Goal: Transaction & Acquisition: Download file/media

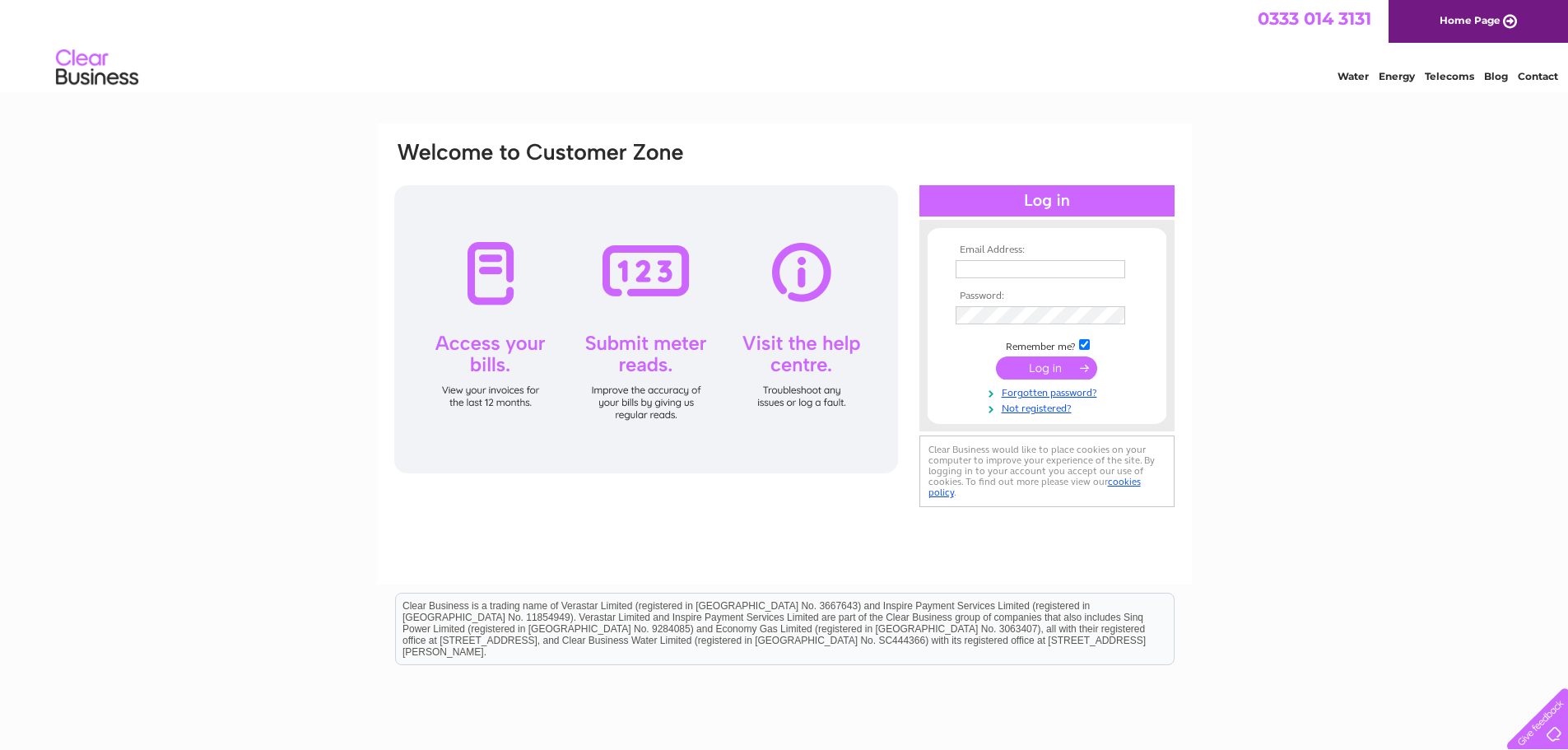
type input "sales@seniorengineering.co.uk"
click at [1065, 369] on input "submit" at bounding box center [1047, 368] width 101 height 23
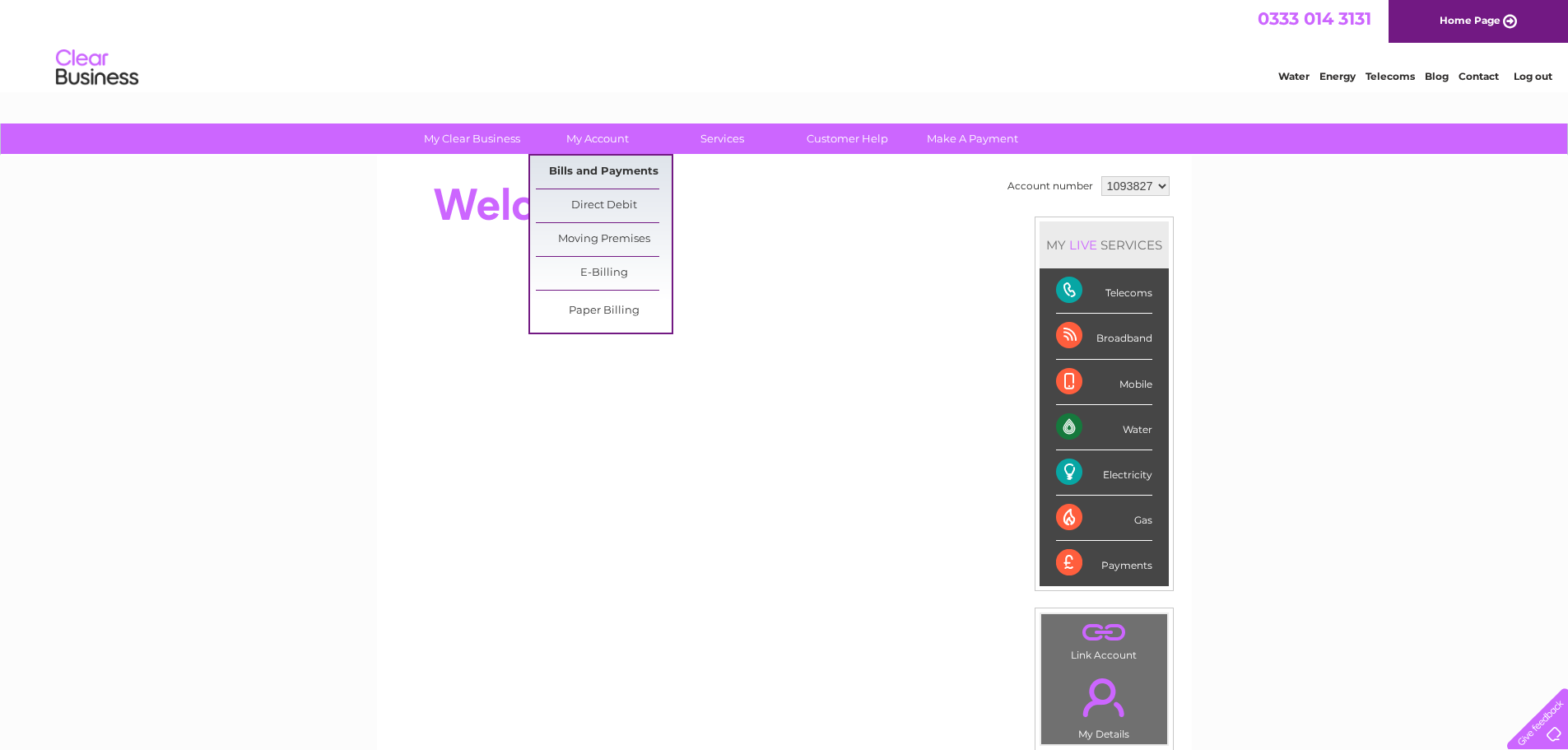
click at [590, 163] on link "Bills and Payments" at bounding box center [604, 172] width 136 height 33
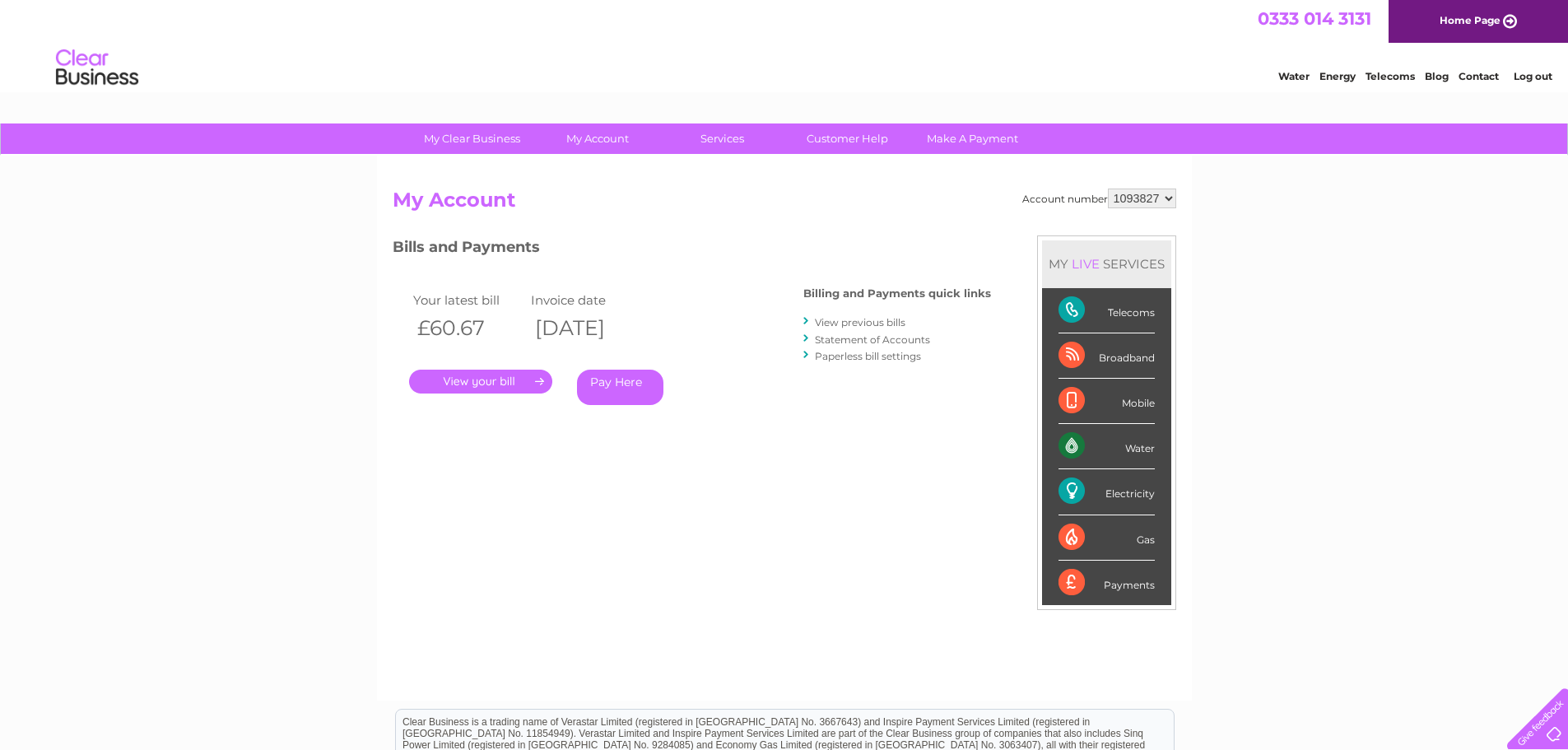
click at [464, 378] on link "." at bounding box center [481, 381] width 144 height 24
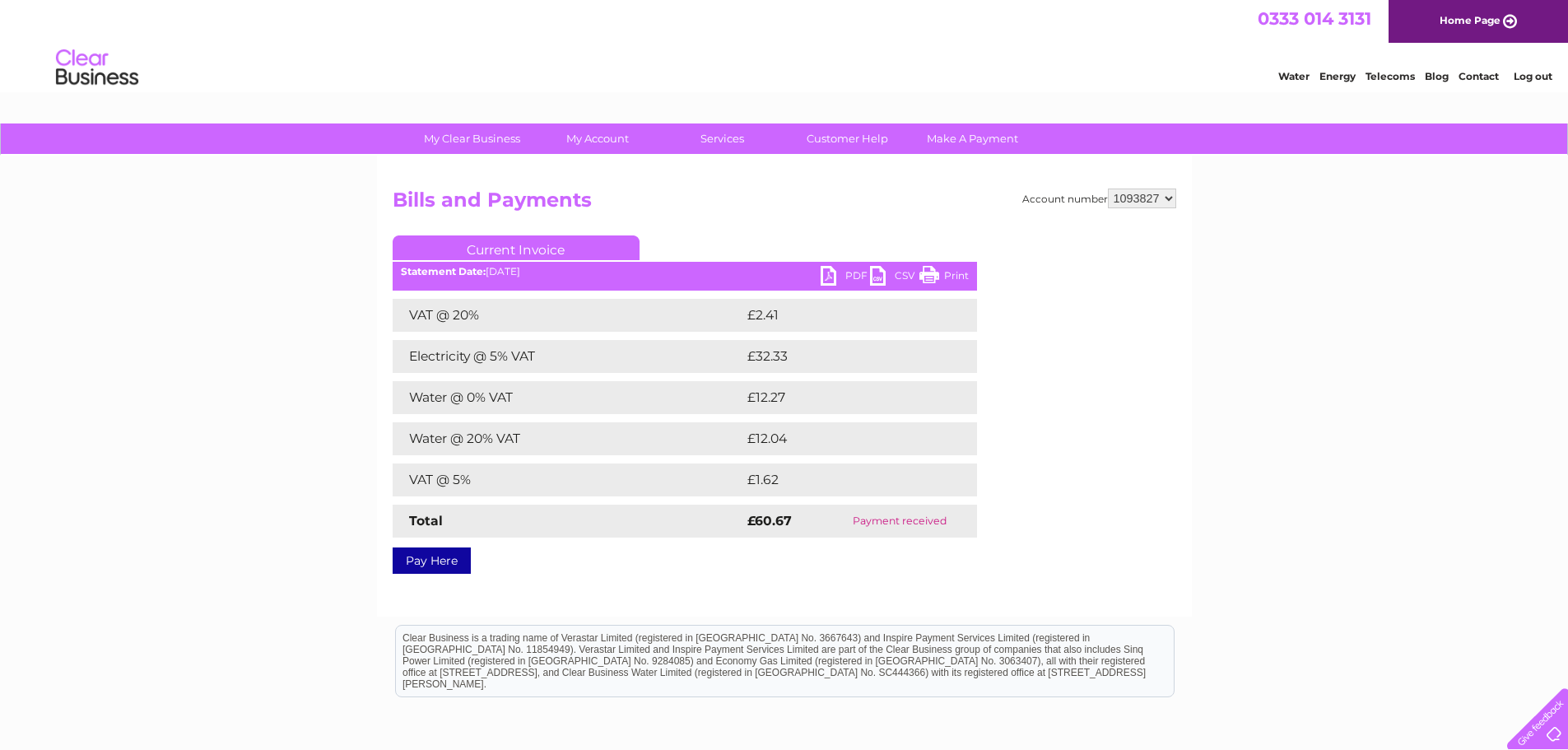
click at [841, 277] on link "PDF" at bounding box center [846, 277] width 50 height 24
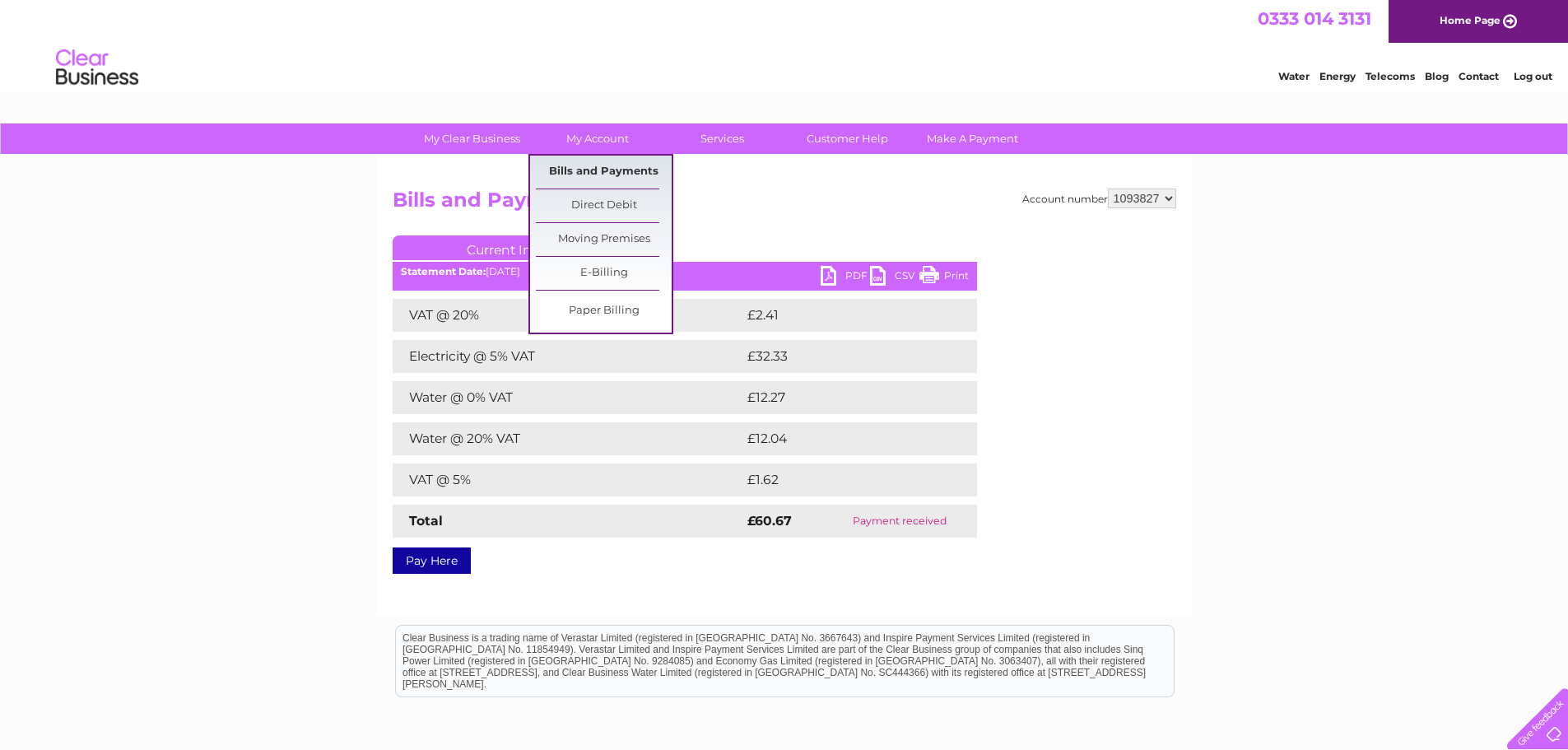
click at [618, 172] on link "Bills and Payments" at bounding box center [604, 172] width 136 height 33
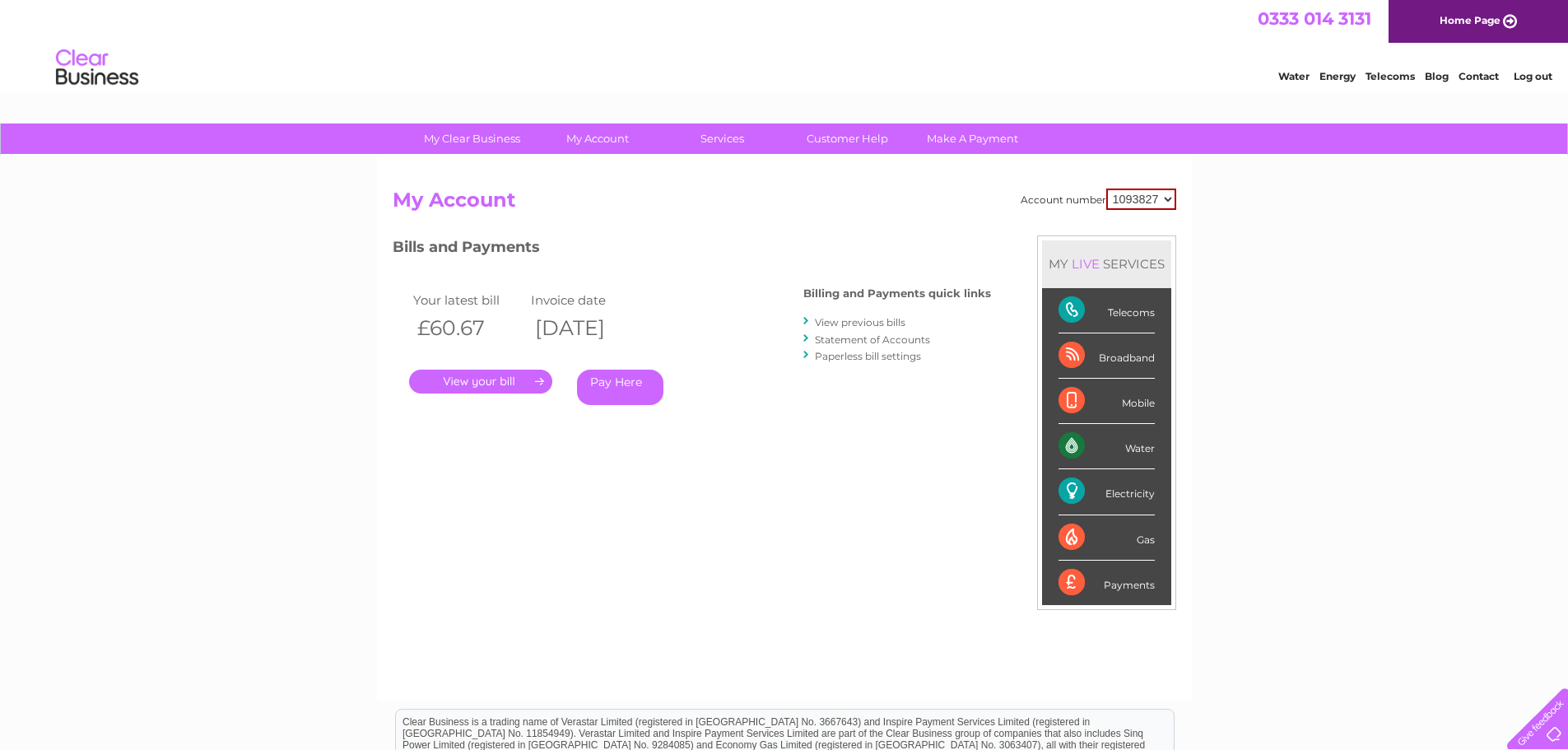
click at [860, 321] on link "View previous bills" at bounding box center [860, 321] width 91 height 12
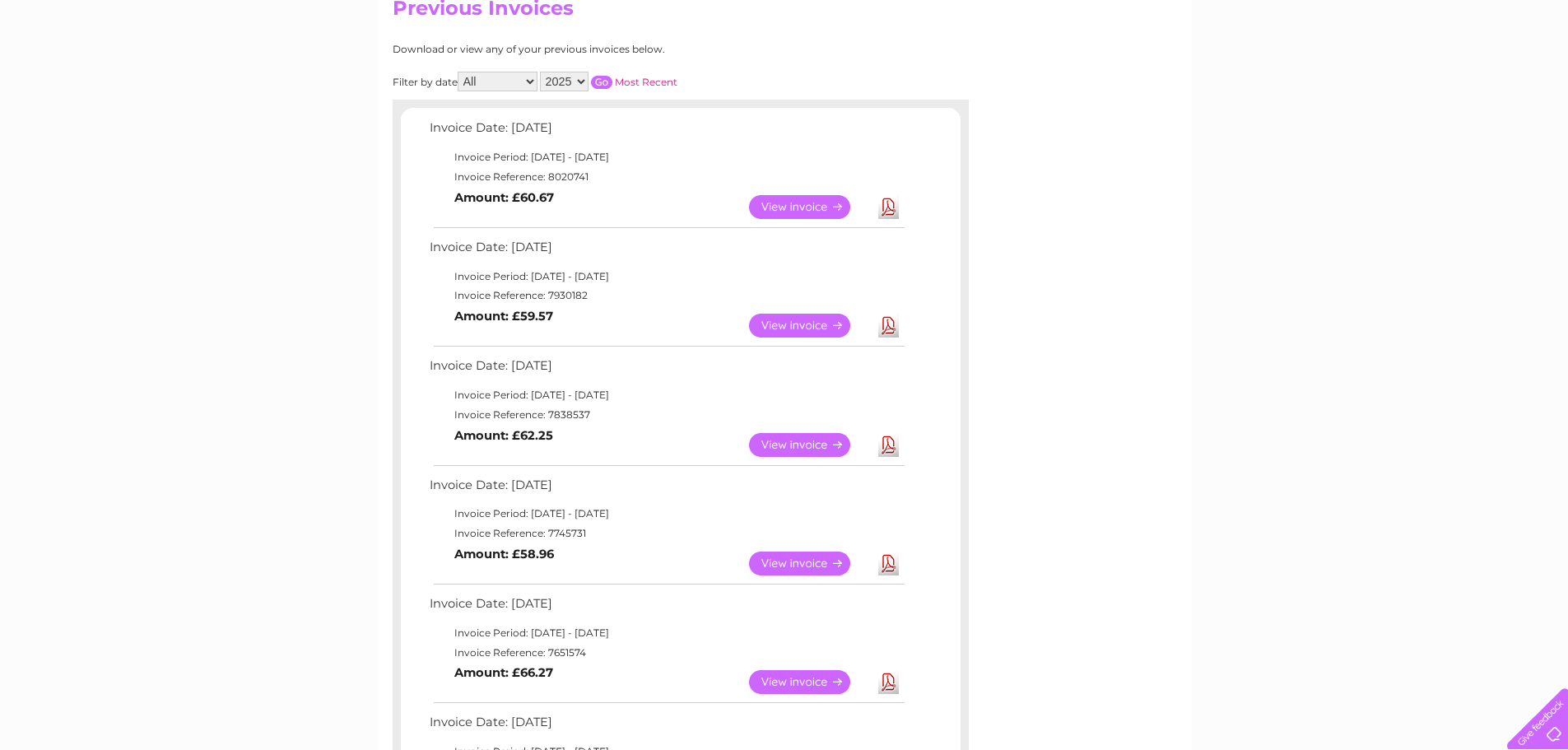
scroll to position [165, 0]
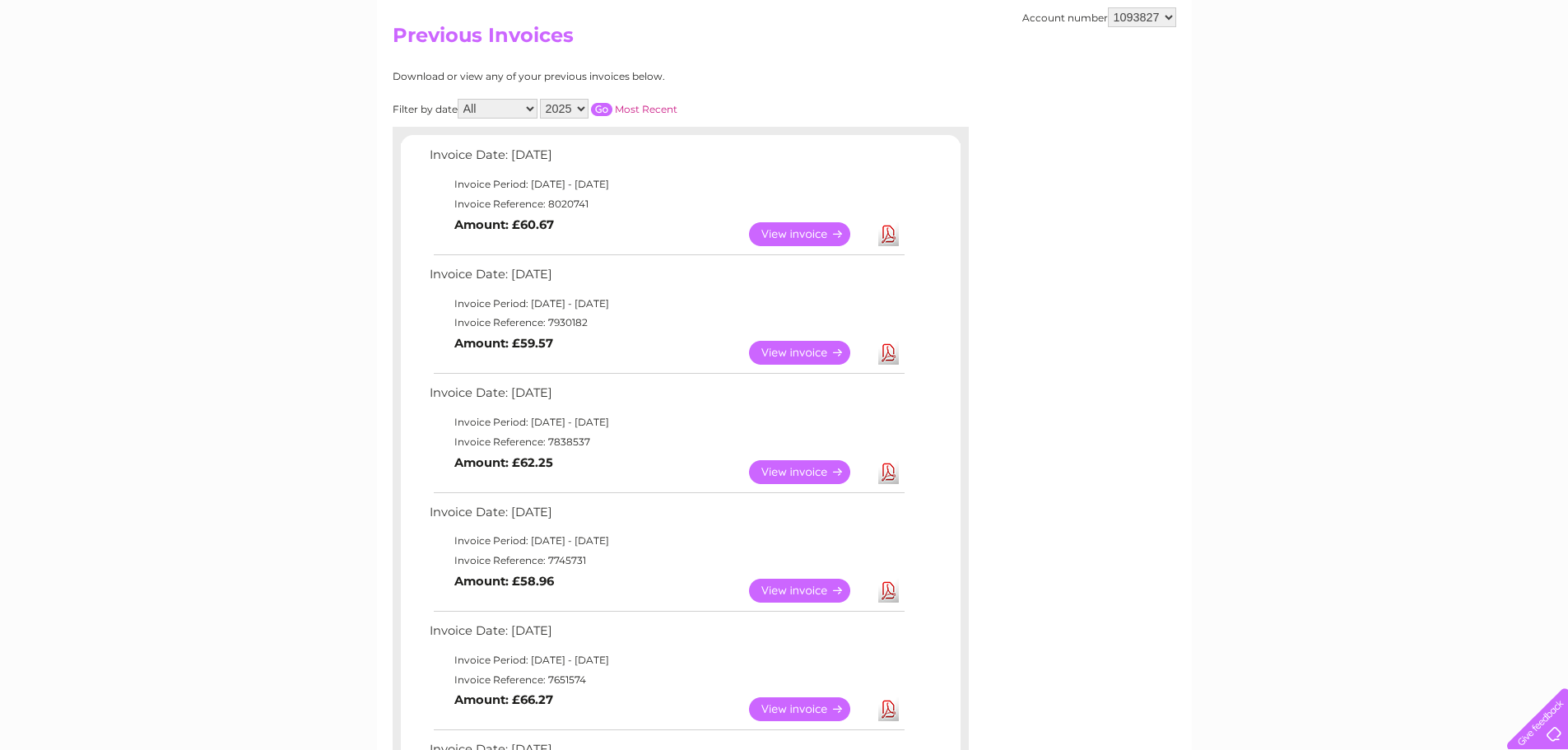
click at [888, 351] on link "Download" at bounding box center [889, 352] width 21 height 24
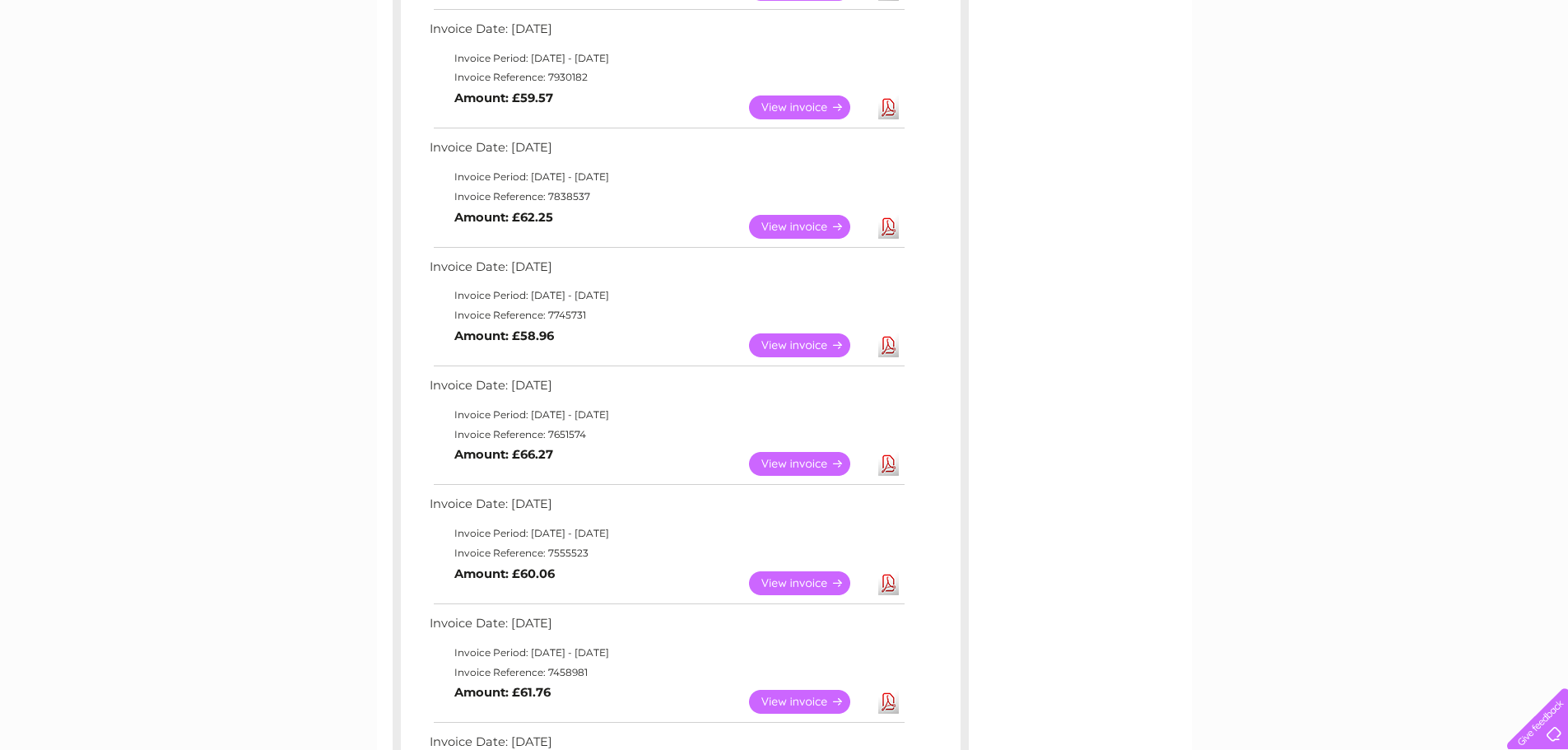
scroll to position [411, 0]
click at [881, 582] on link "Download" at bounding box center [889, 582] width 21 height 24
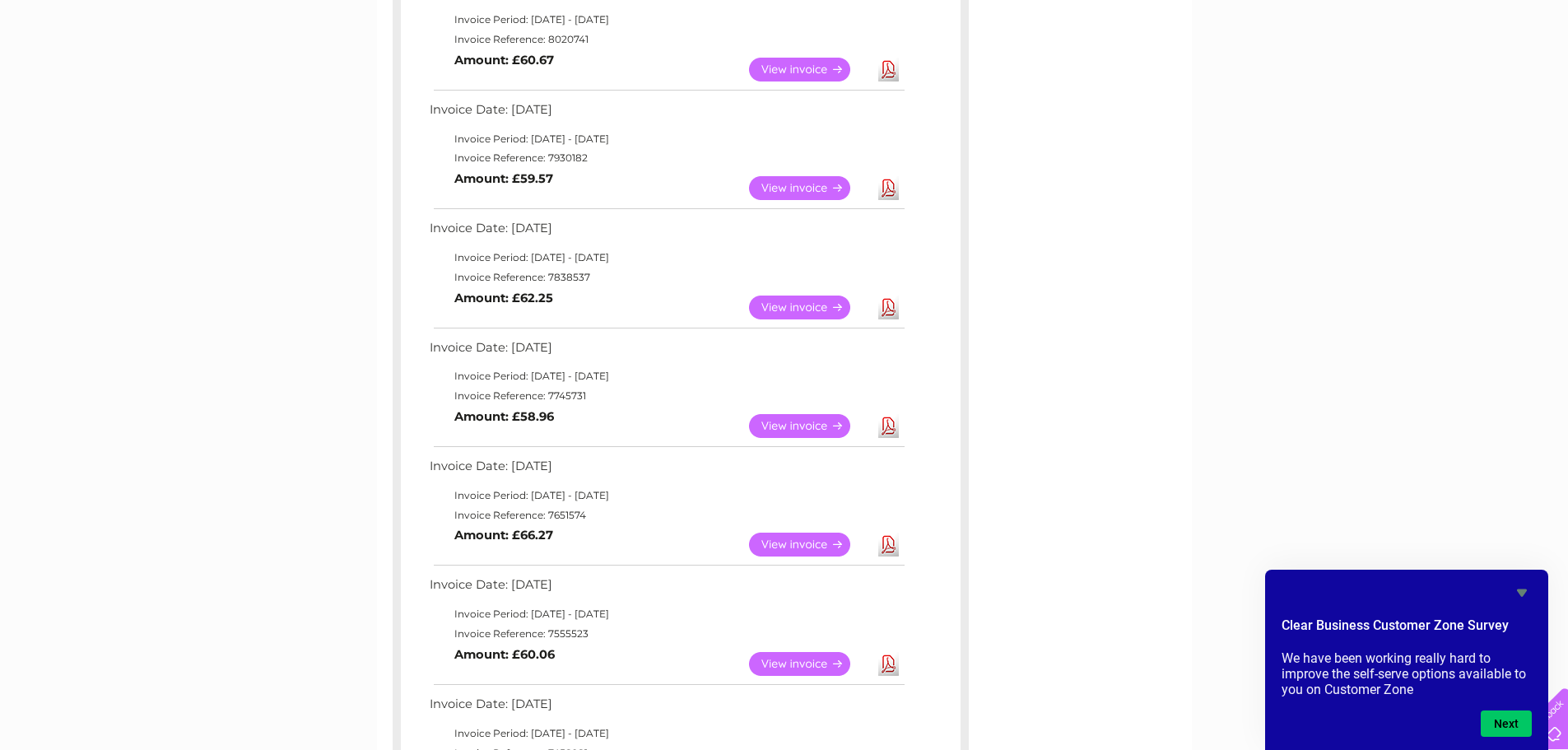
scroll to position [0, 0]
